Goal: Task Accomplishment & Management: Use online tool/utility

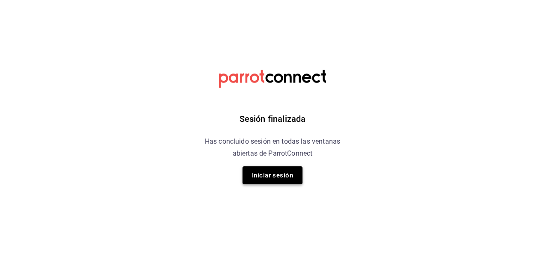
click at [270, 177] on button "Iniciar sesión" at bounding box center [272, 176] width 60 height 18
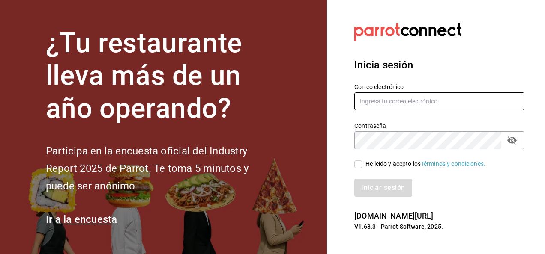
type input "[PERSON_NAME][EMAIL_ADDRESS][PERSON_NAME][DOMAIN_NAME]"
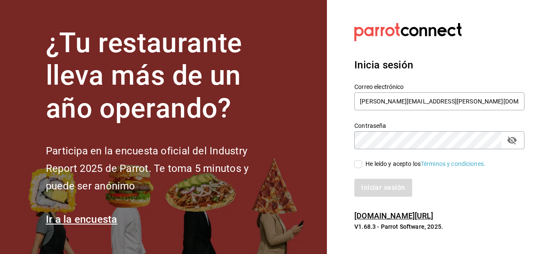
click at [356, 163] on input "He leído y acepto los Términos y condiciones." at bounding box center [358, 165] width 8 height 8
checkbox input "true"
click at [372, 191] on button "Iniciar sesión" at bounding box center [383, 188] width 58 height 18
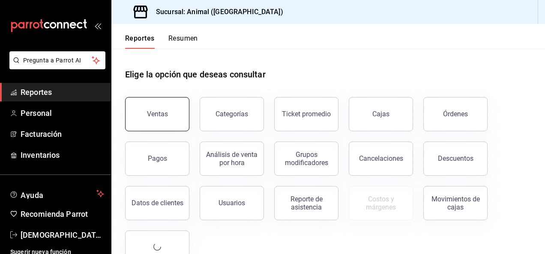
click at [170, 122] on button "Ventas" at bounding box center [157, 114] width 64 height 34
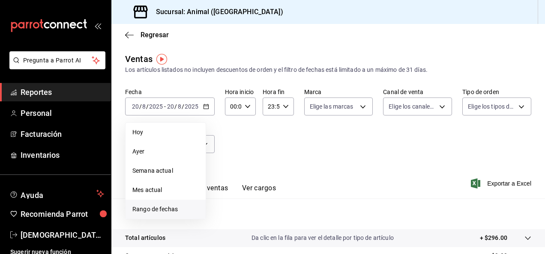
click at [189, 210] on span "Rango de fechas" at bounding box center [165, 209] width 66 height 9
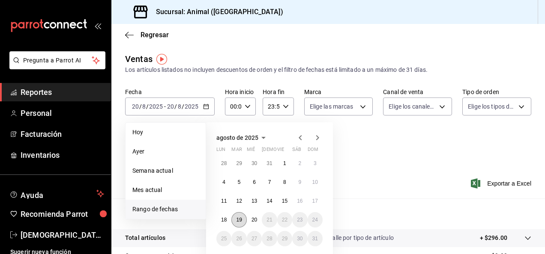
click at [241, 218] on abbr "19" at bounding box center [239, 220] width 6 height 6
click at [241, 221] on abbr "19" at bounding box center [239, 220] width 6 height 6
click at [250, 221] on button "20" at bounding box center [254, 219] width 15 height 15
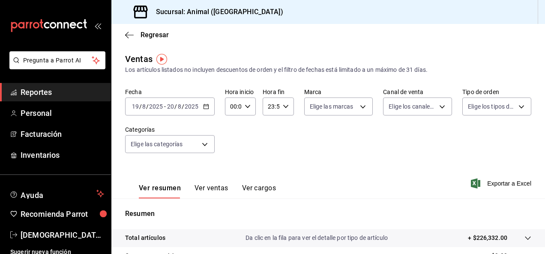
click at [245, 107] on \(Stroke\) "button" at bounding box center [247, 106] width 5 height 3
click at [231, 137] on button "04" at bounding box center [232, 131] width 12 height 17
type input "04:00"
click at [282, 109] on div at bounding box center [272, 127] width 545 height 254
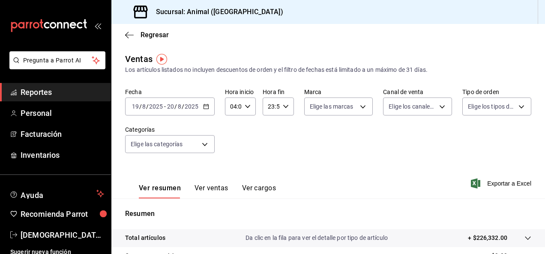
click at [283, 109] on icon "button" at bounding box center [286, 107] width 6 height 6
click at [269, 136] on span "04" at bounding box center [269, 134] width 2 height 7
click at [285, 128] on span "00" at bounding box center [284, 128] width 2 height 7
type input "04:00"
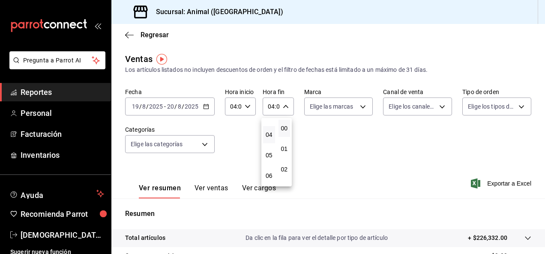
click at [542, 121] on div at bounding box center [272, 127] width 545 height 254
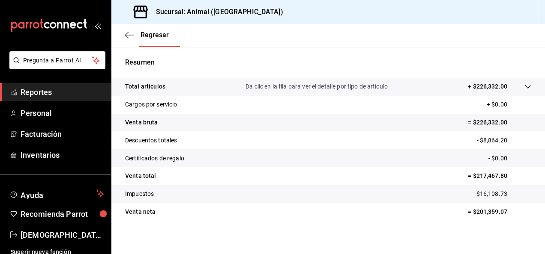
scroll to position [152, 0]
